Goal: Check status: Check status

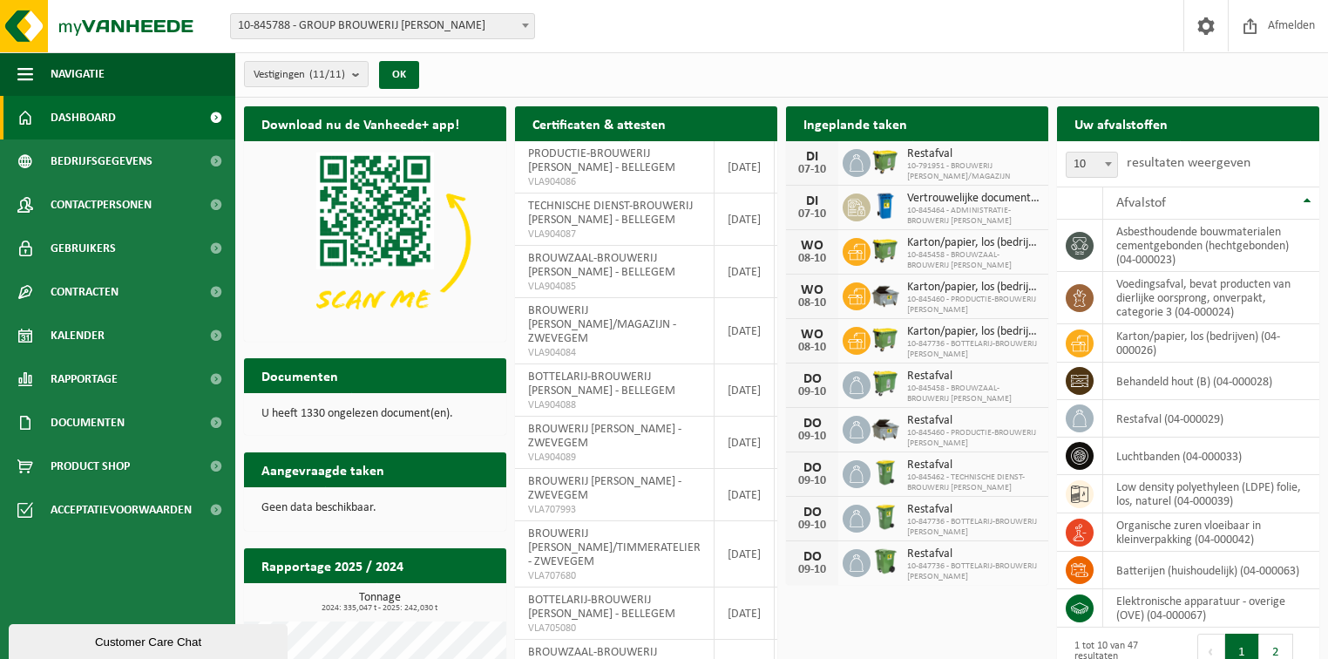
click at [509, 21] on span "10-845788 - GROUP BROUWERIJ [PERSON_NAME]" at bounding box center [382, 26] width 303 height 24
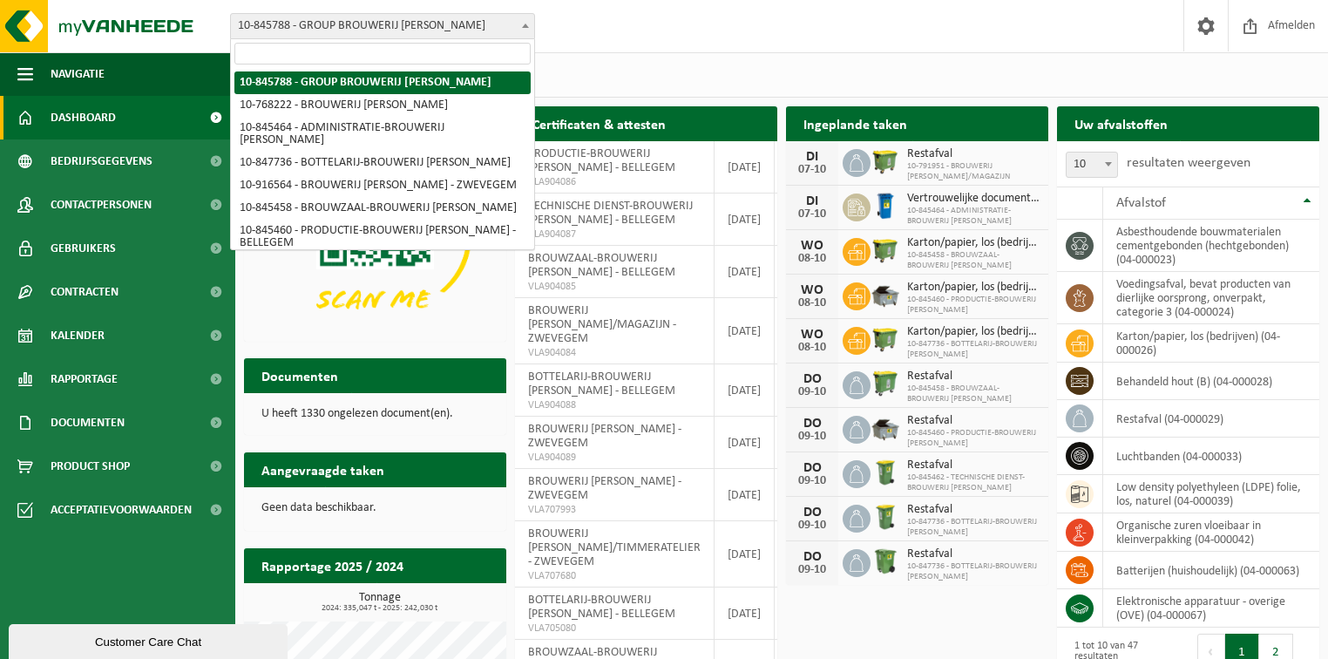
click at [509, 21] on span "10-845788 - GROUP BROUWERIJ [PERSON_NAME]" at bounding box center [382, 26] width 303 height 24
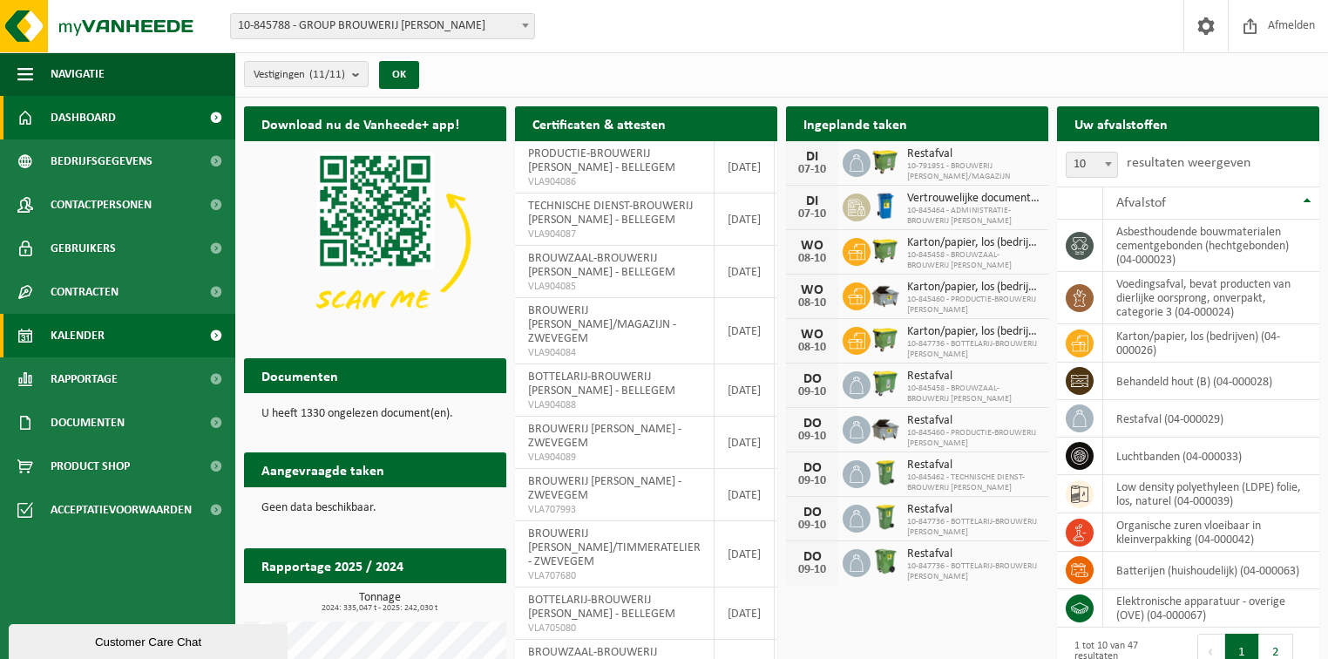
click at [87, 331] on span "Kalender" at bounding box center [78, 336] width 54 height 44
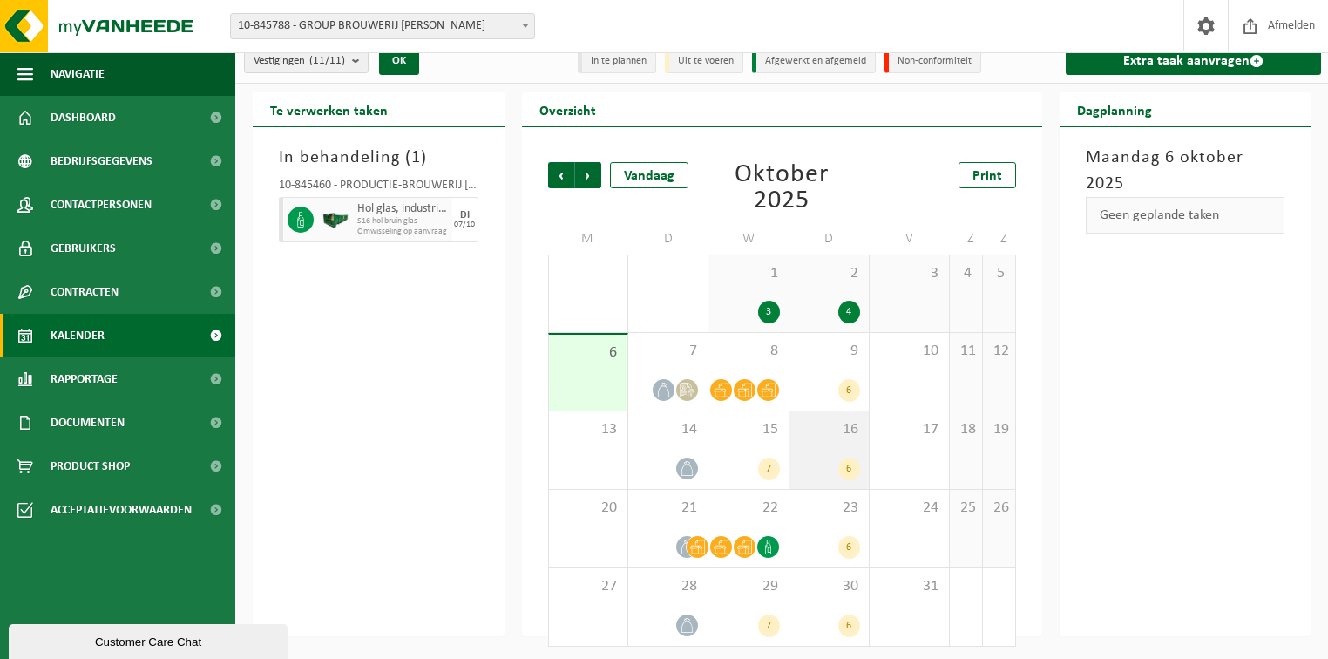
scroll to position [17, 0]
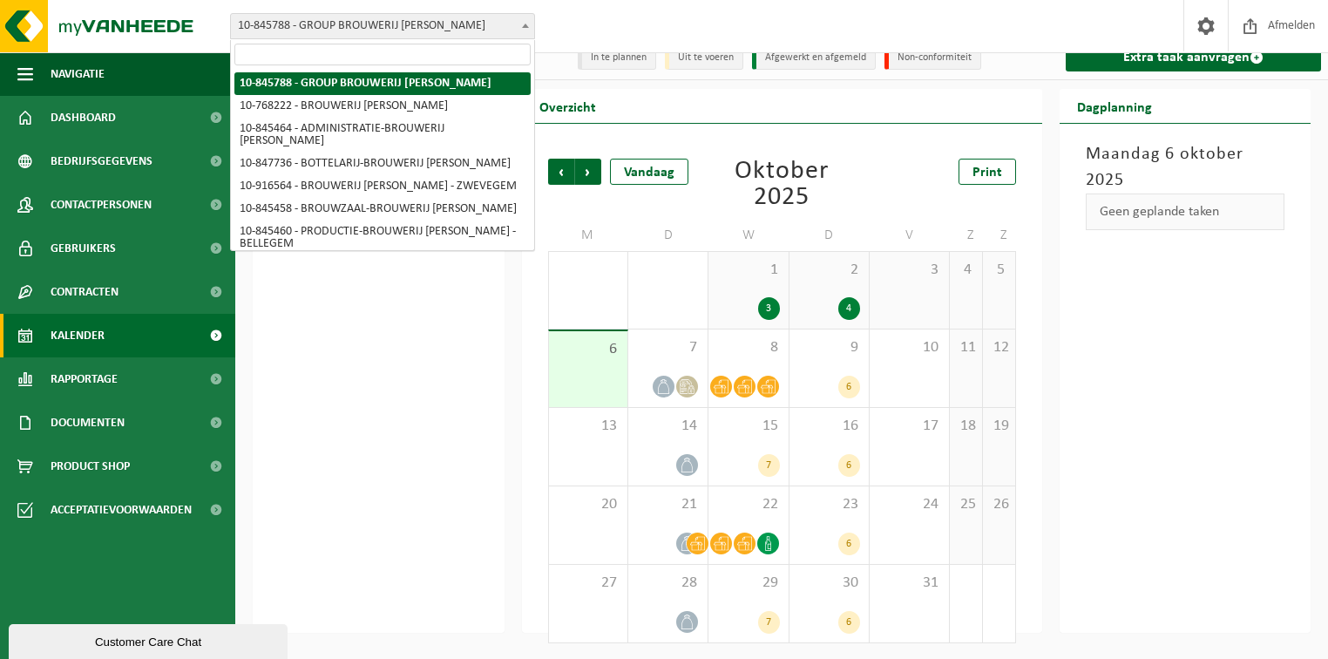
click at [521, 31] on span at bounding box center [525, 25] width 17 height 23
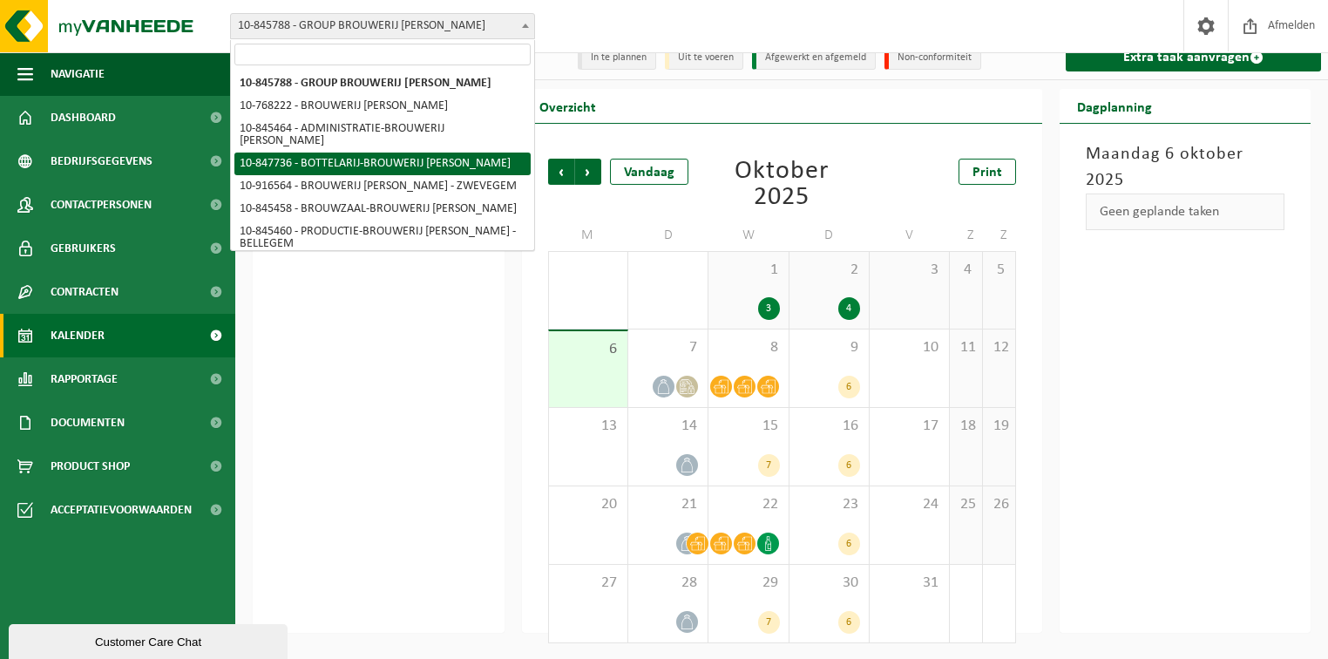
select select "95229"
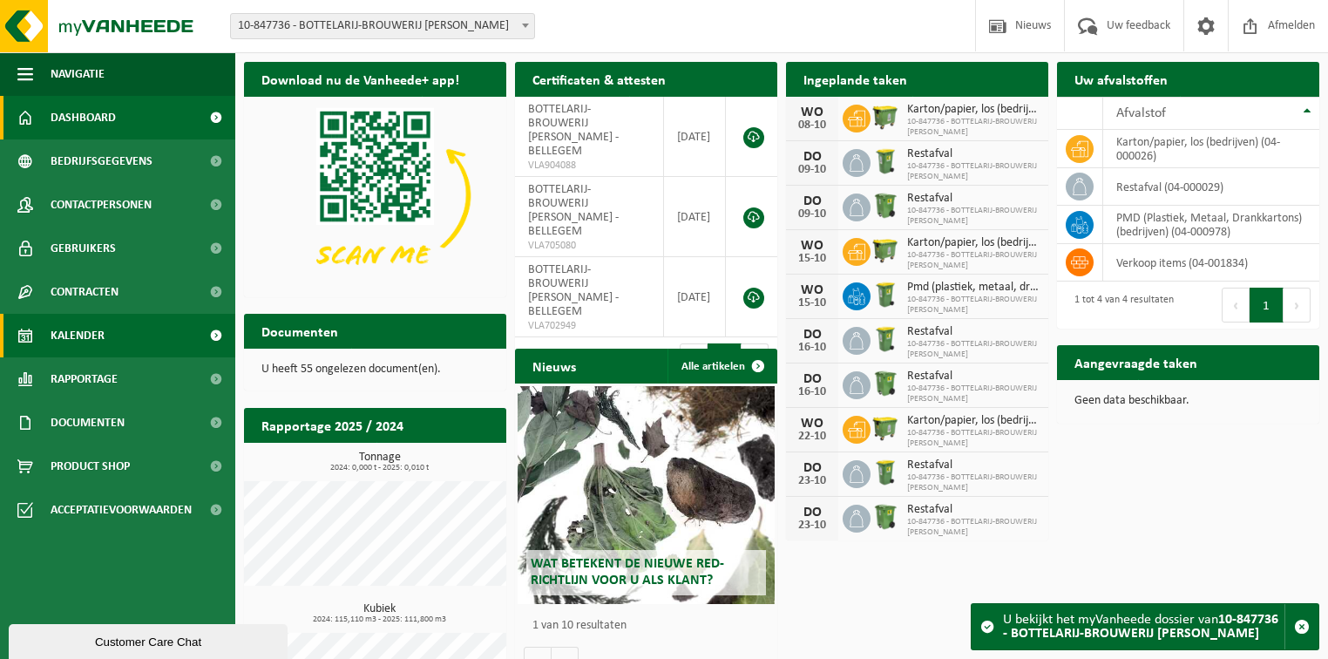
click at [74, 335] on span "Kalender" at bounding box center [78, 336] width 54 height 44
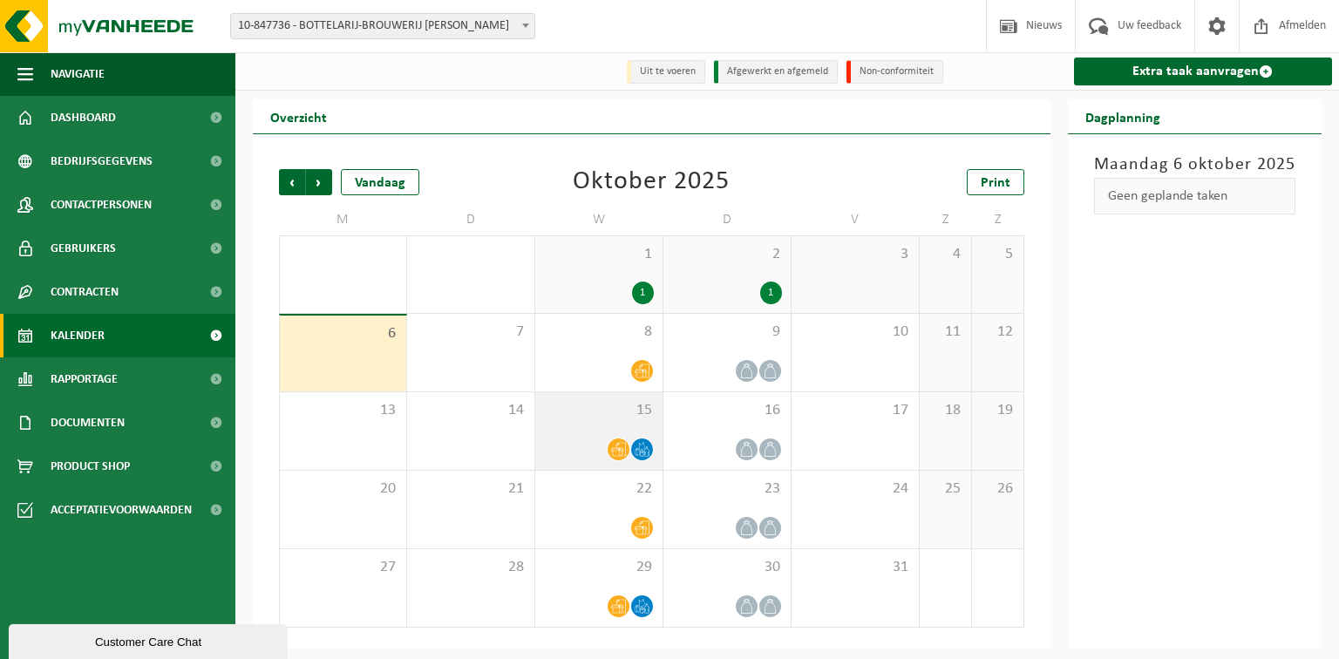
click at [587, 431] on div "15" at bounding box center [598, 431] width 127 height 78
